Goal: Information Seeking & Learning: Learn about a topic

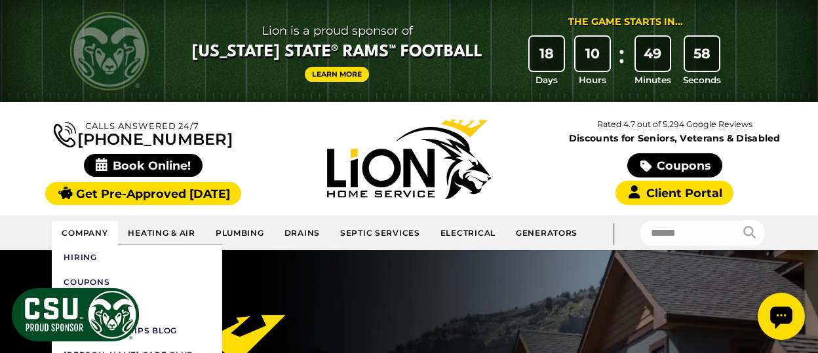
click at [89, 230] on link "Company" at bounding box center [85, 233] width 66 height 24
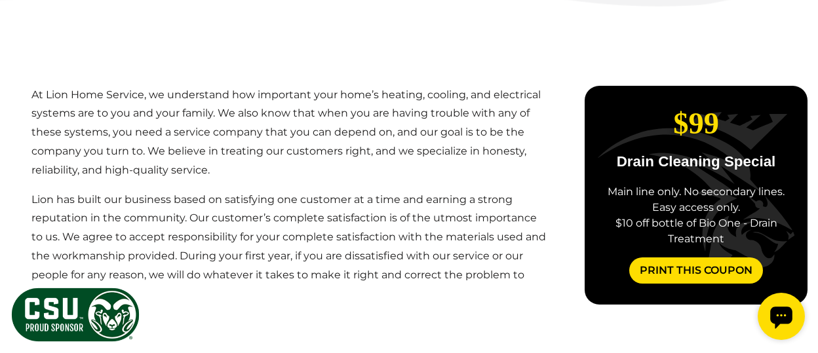
scroll to position [592, 0]
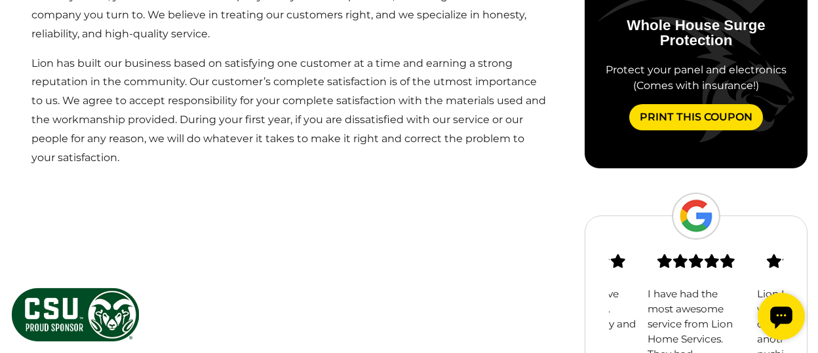
scroll to position [735, 0]
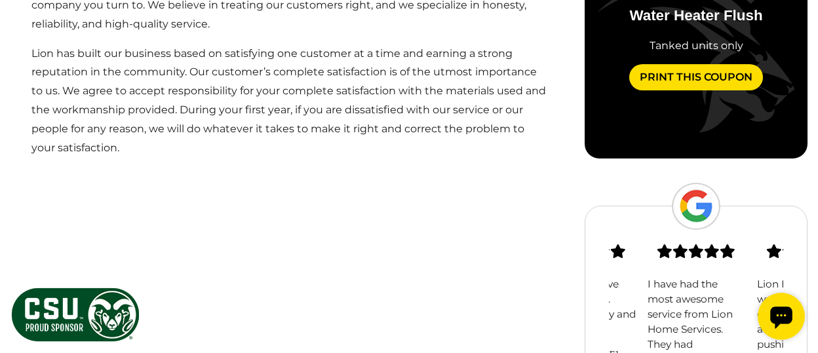
click at [248, 143] on p "Lion has built our business based on satisfying one customer at a time and earn…" at bounding box center [289, 101] width 516 height 113
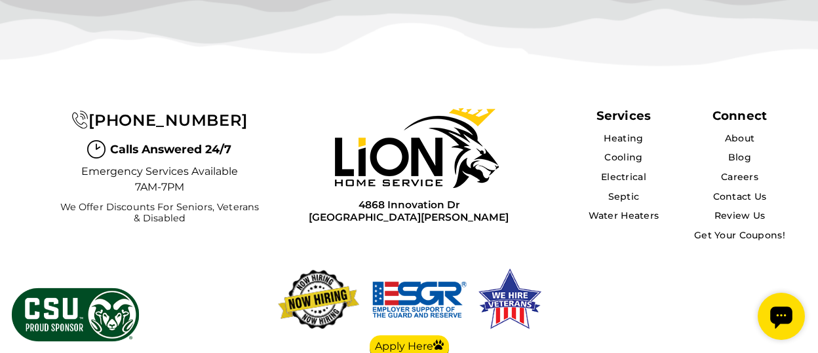
scroll to position [3508, 0]
